Goal: Information Seeking & Learning: Learn about a topic

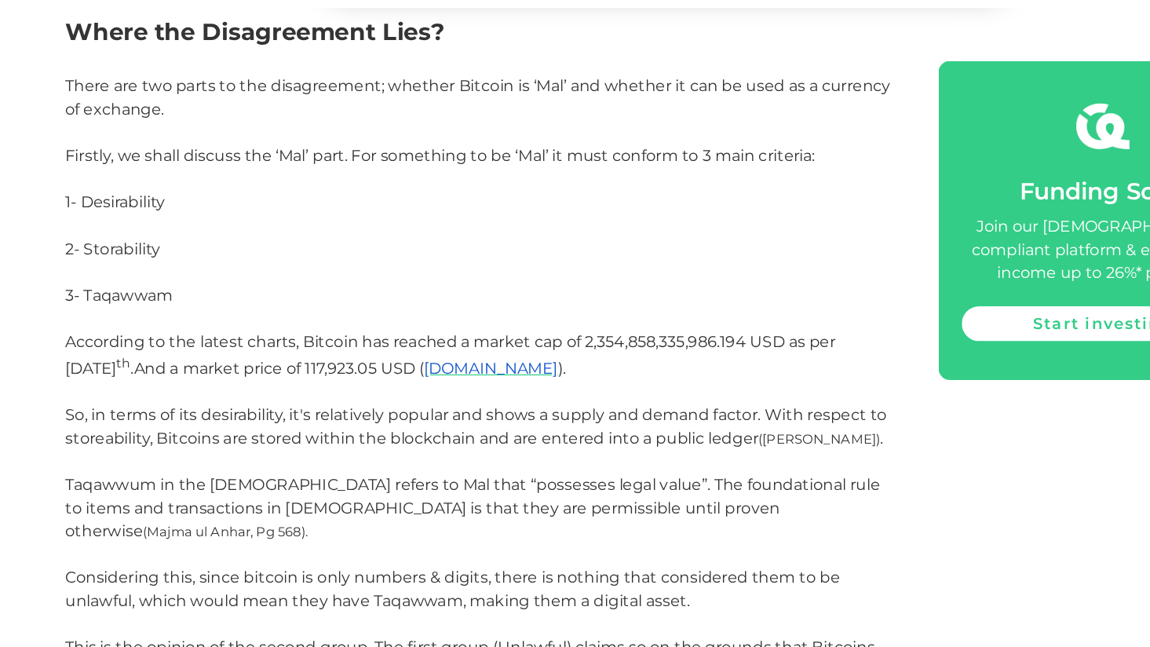
scroll to position [1839, 0]
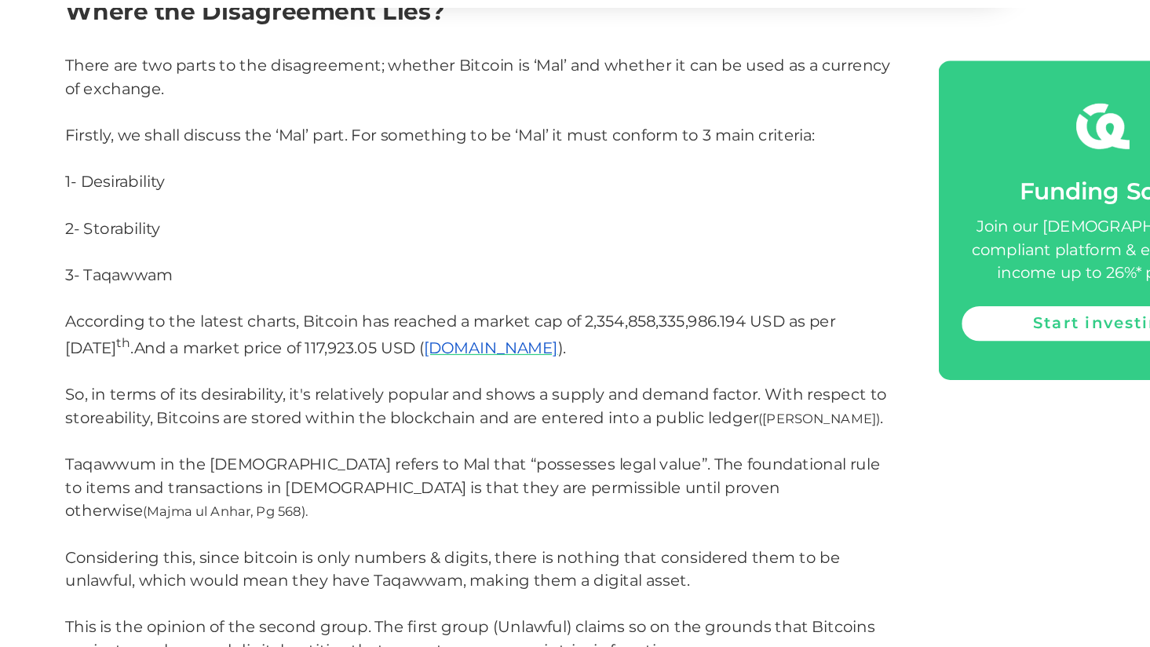
click at [247, 435] on span "So, in terms of its desirability, it's relatively popular and shows a supply an…" at bounding box center [421, 452] width 665 height 34
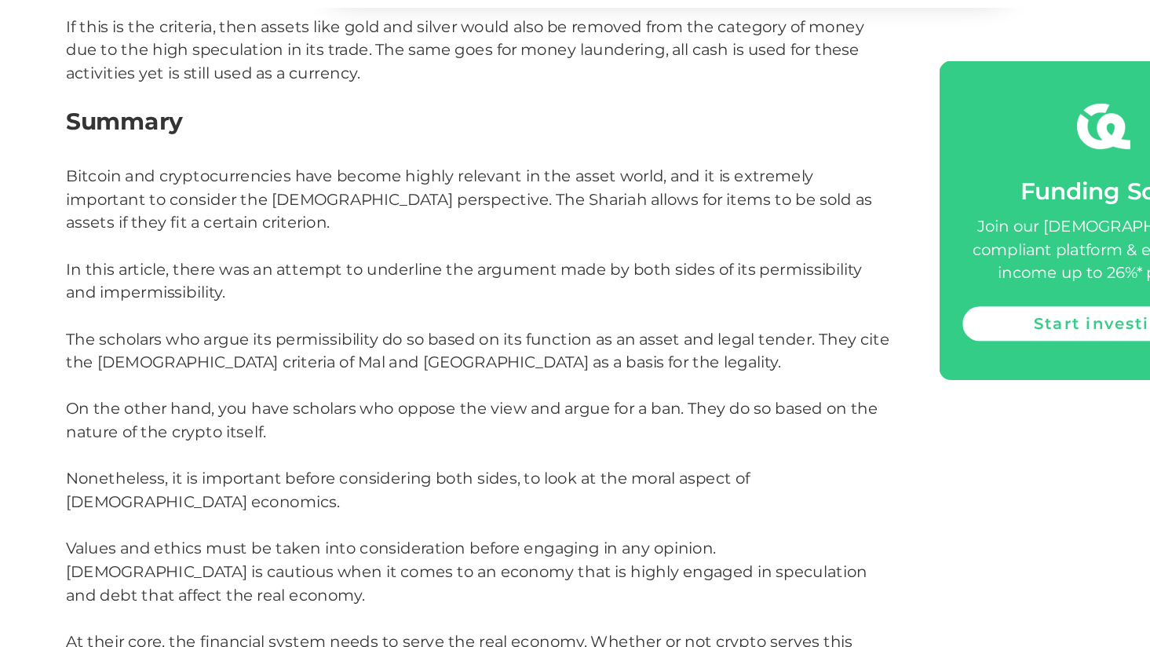
scroll to position [3530, 0]
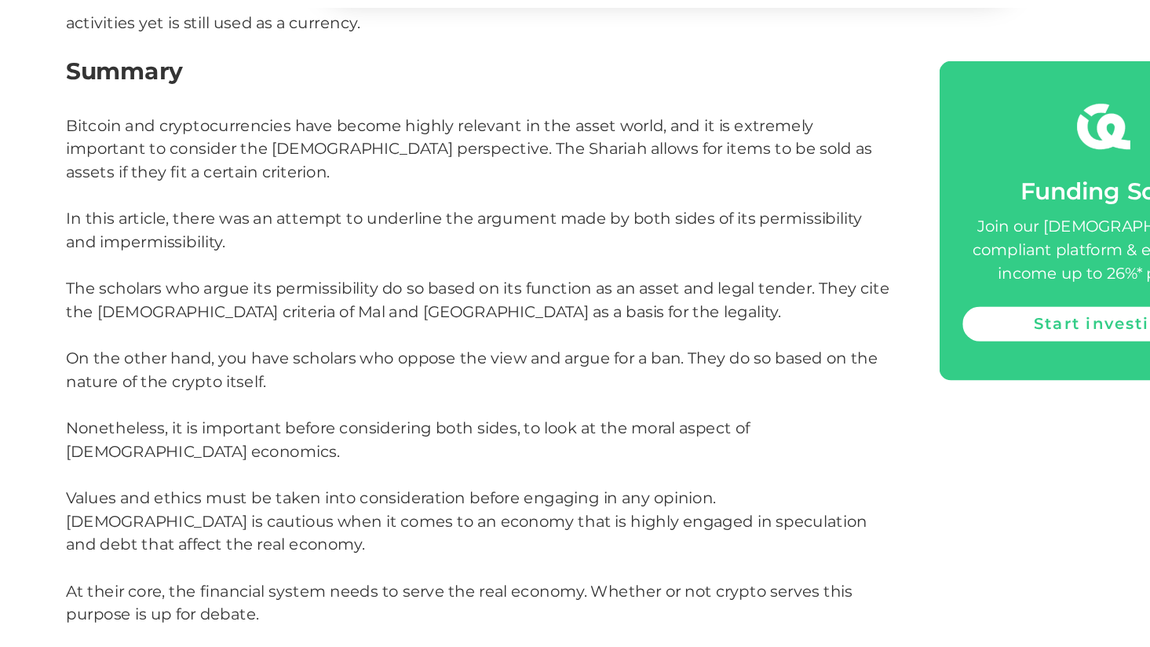
click at [262, 376] on p "The scholars who argue its permissibility do so based on its function as an ass…" at bounding box center [424, 489] width 671 height 283
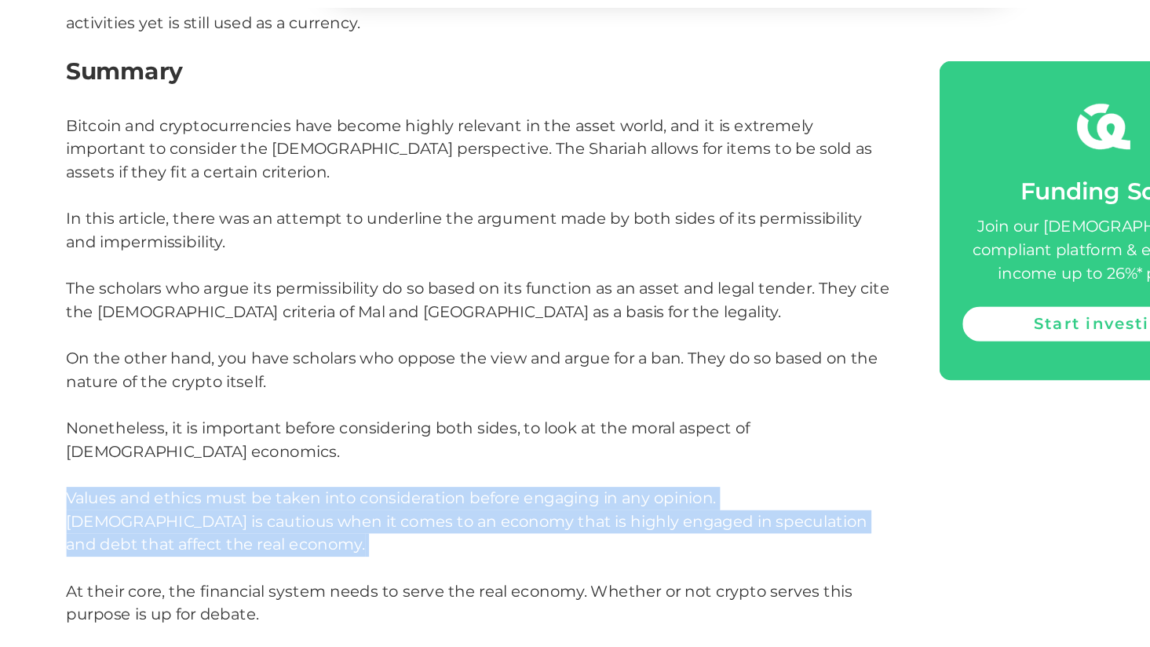
click at [262, 376] on p "The scholars who argue its permissibility do so based on its function as an ass…" at bounding box center [424, 489] width 671 height 283
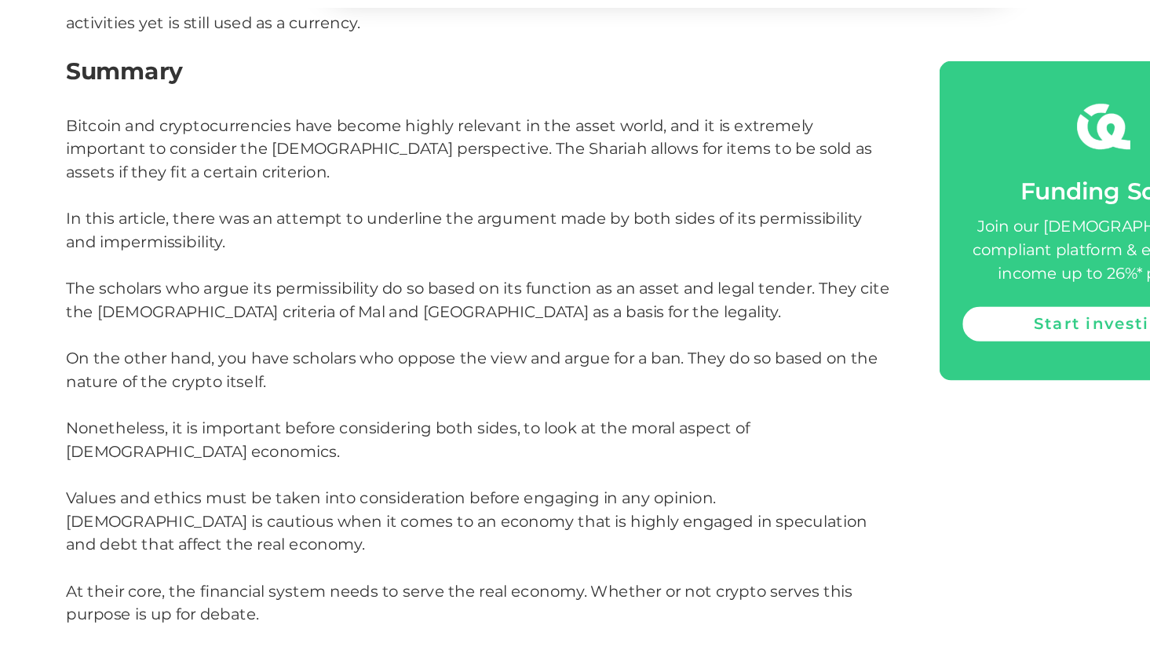
click at [262, 376] on p "The scholars who argue its permissibility do so based on its function as an ass…" at bounding box center [424, 489] width 671 height 283
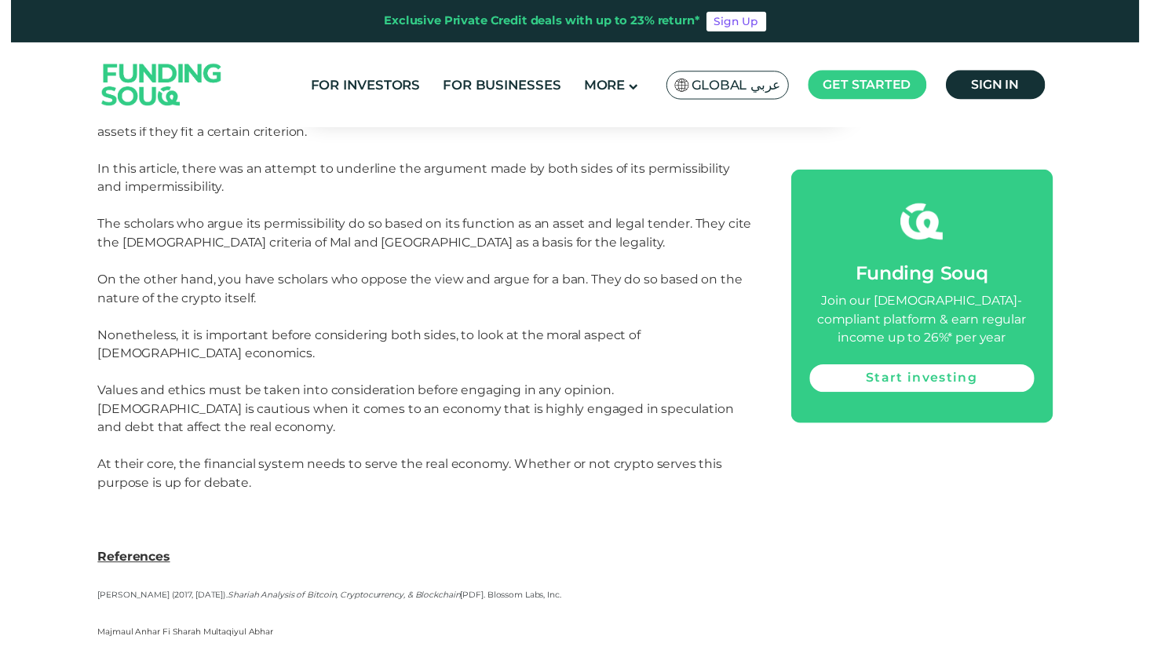
scroll to position [3580, 0]
